Goal: Answer question/provide support: Share knowledge or assist other users

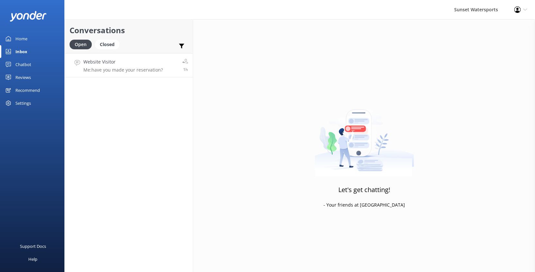
click at [123, 70] on p "Me: have you made your reservation?" at bounding box center [123, 70] width 80 height 6
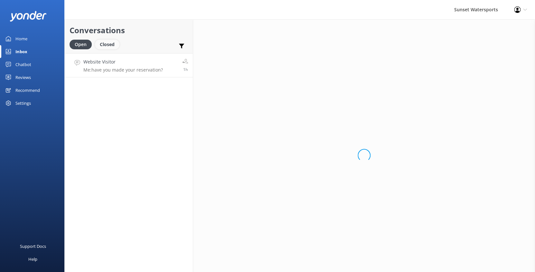
click at [112, 45] on div "Closed" at bounding box center [107, 45] width 24 height 10
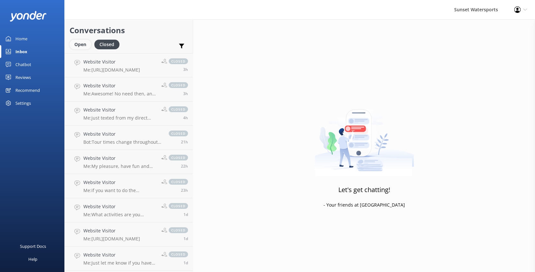
click at [79, 45] on div "Open" at bounding box center [81, 45] width 22 height 10
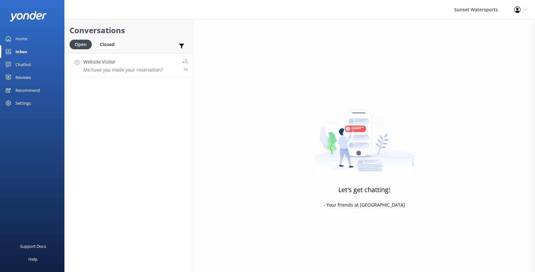
click at [118, 69] on p "Me: have you made your reservation?" at bounding box center [123, 70] width 80 height 6
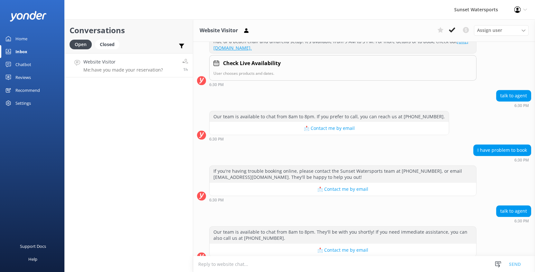
scroll to position [4102, 0]
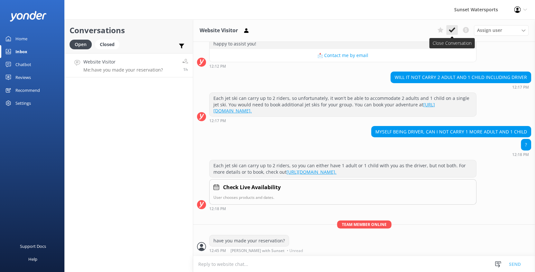
click at [455, 29] on icon at bounding box center [452, 30] width 6 height 6
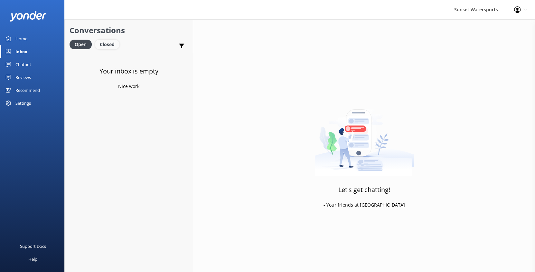
click at [106, 46] on div "Closed" at bounding box center [107, 45] width 24 height 10
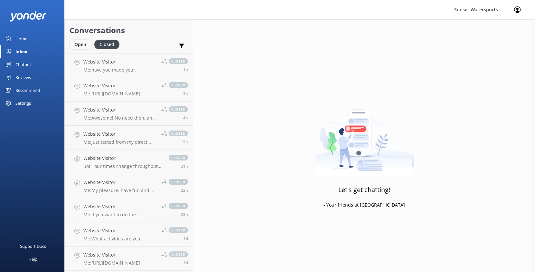
click at [82, 43] on div "Open" at bounding box center [81, 45] width 22 height 10
